Goal: Task Accomplishment & Management: Manage account settings

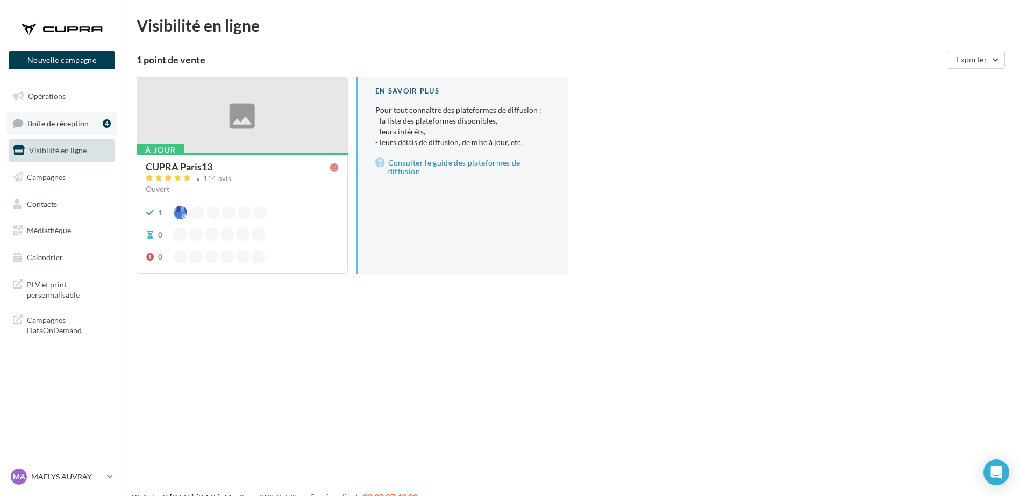
click at [68, 125] on span "Boîte de réception" at bounding box center [57, 122] width 61 height 9
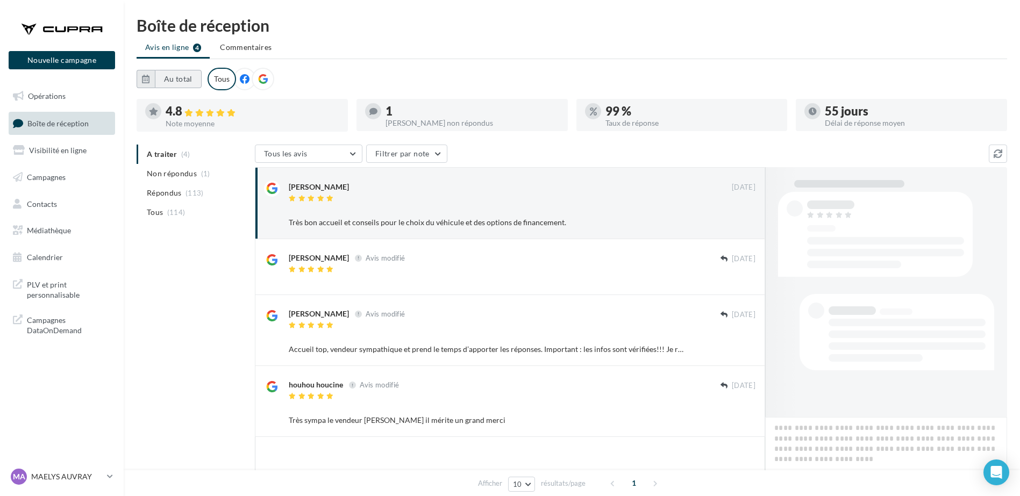
click at [188, 77] on button "Au total" at bounding box center [178, 79] width 47 height 18
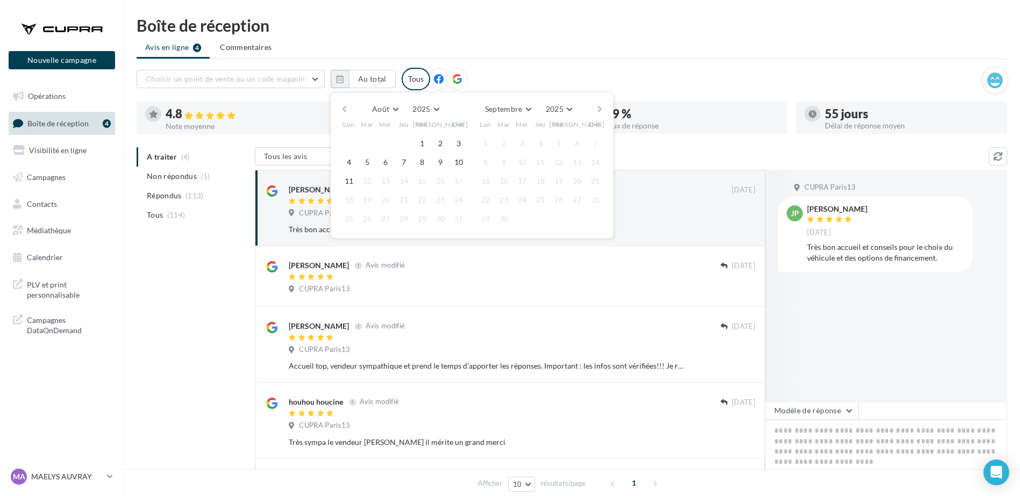
click at [346, 104] on button "button" at bounding box center [344, 109] width 9 height 15
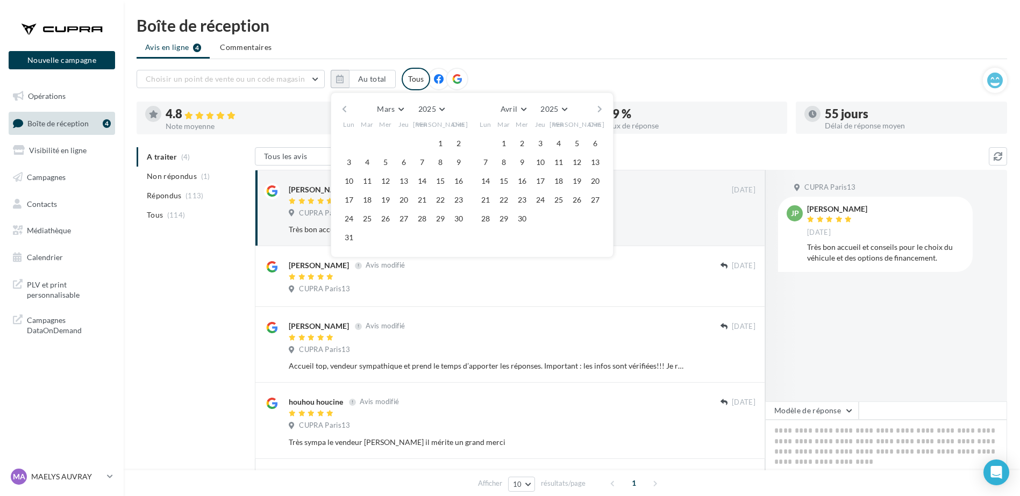
click at [346, 104] on button "button" at bounding box center [344, 109] width 9 height 15
click at [388, 144] on button "1" at bounding box center [386, 144] width 16 height 16
click at [600, 105] on button "button" at bounding box center [599, 109] width 9 height 15
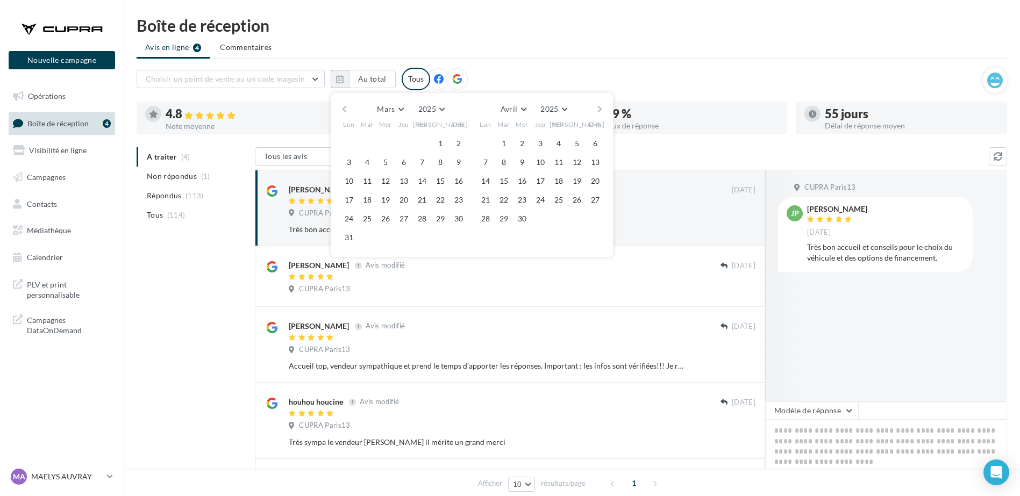
click at [600, 105] on button "button" at bounding box center [599, 109] width 9 height 15
click at [601, 104] on button "button" at bounding box center [599, 109] width 9 height 15
click at [482, 175] on button "11" at bounding box center [486, 181] width 16 height 16
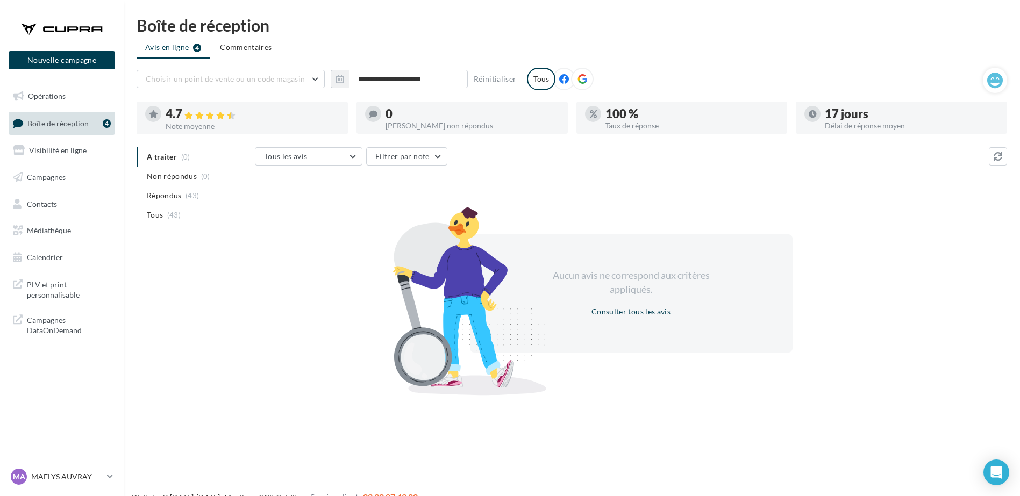
click at [290, 257] on div "Aucun avis ne correspond aux critères appliqués. Consulter tous les avis" at bounding box center [631, 293] width 752 height 187
click at [89, 483] on div "MA MAELYS AUVRAY cupra_paris13" at bounding box center [57, 477] width 92 height 16
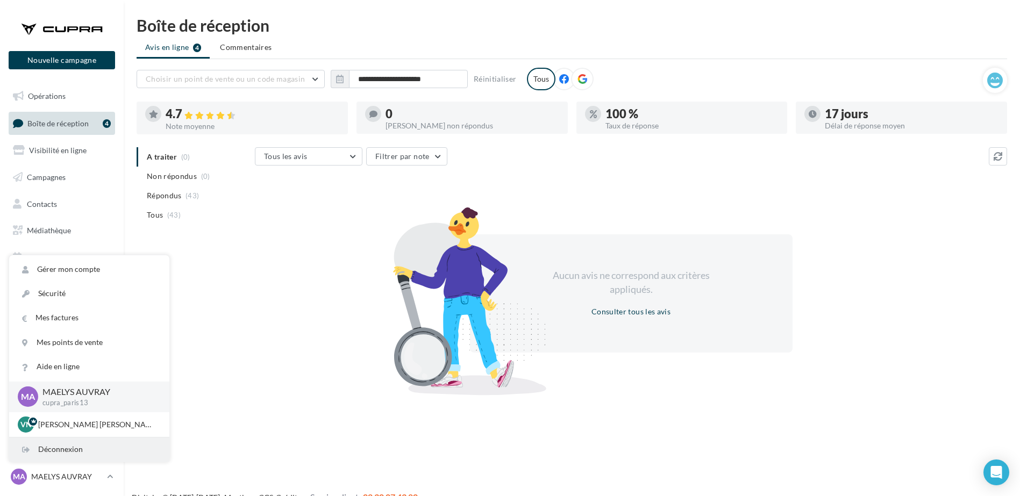
click at [69, 453] on div "Déconnexion" at bounding box center [89, 450] width 160 height 24
